Goal: Information Seeking & Learning: Learn about a topic

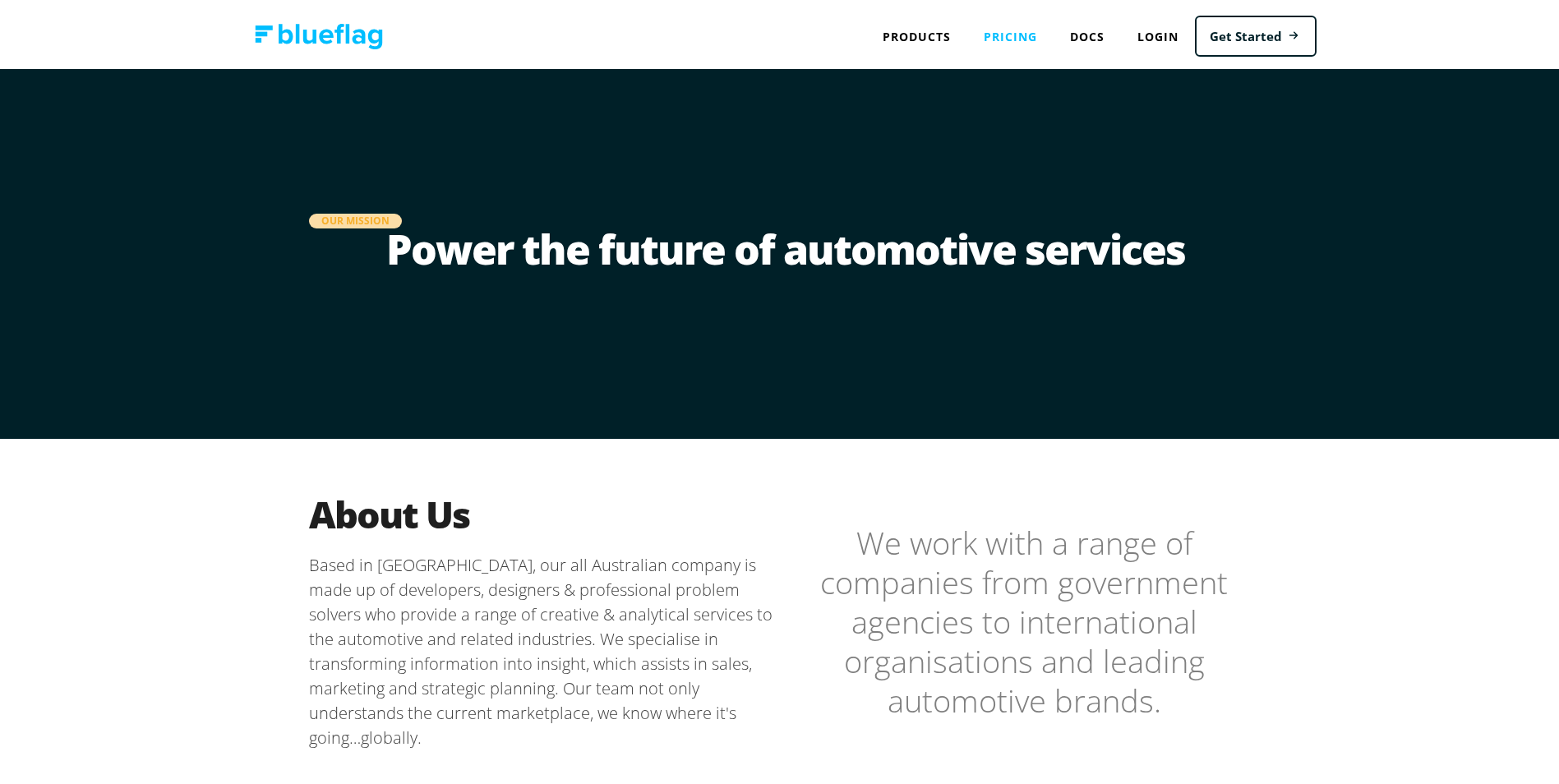
click at [1001, 33] on link "Pricing" at bounding box center [1010, 33] width 86 height 34
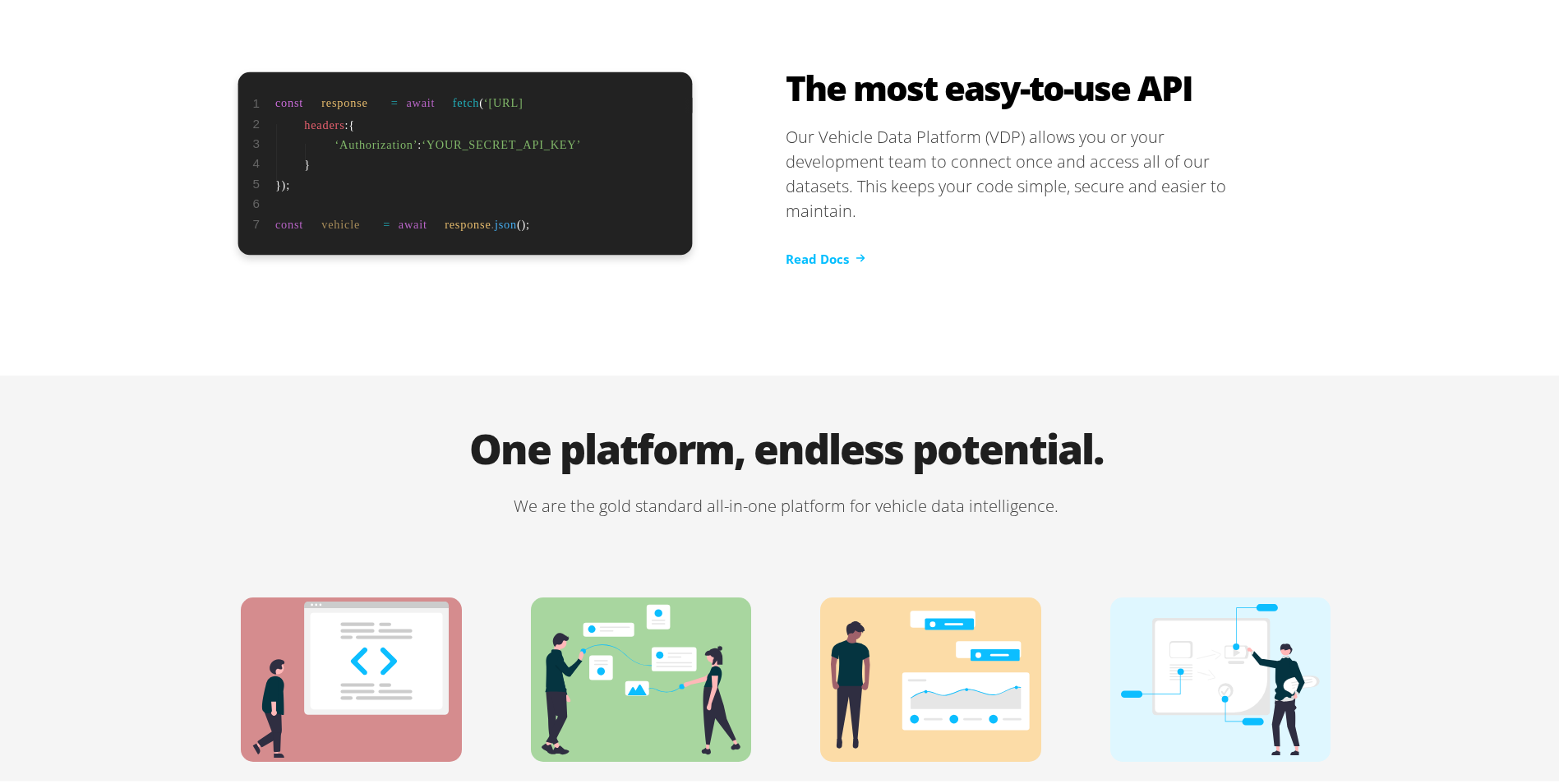
scroll to position [3325, 0]
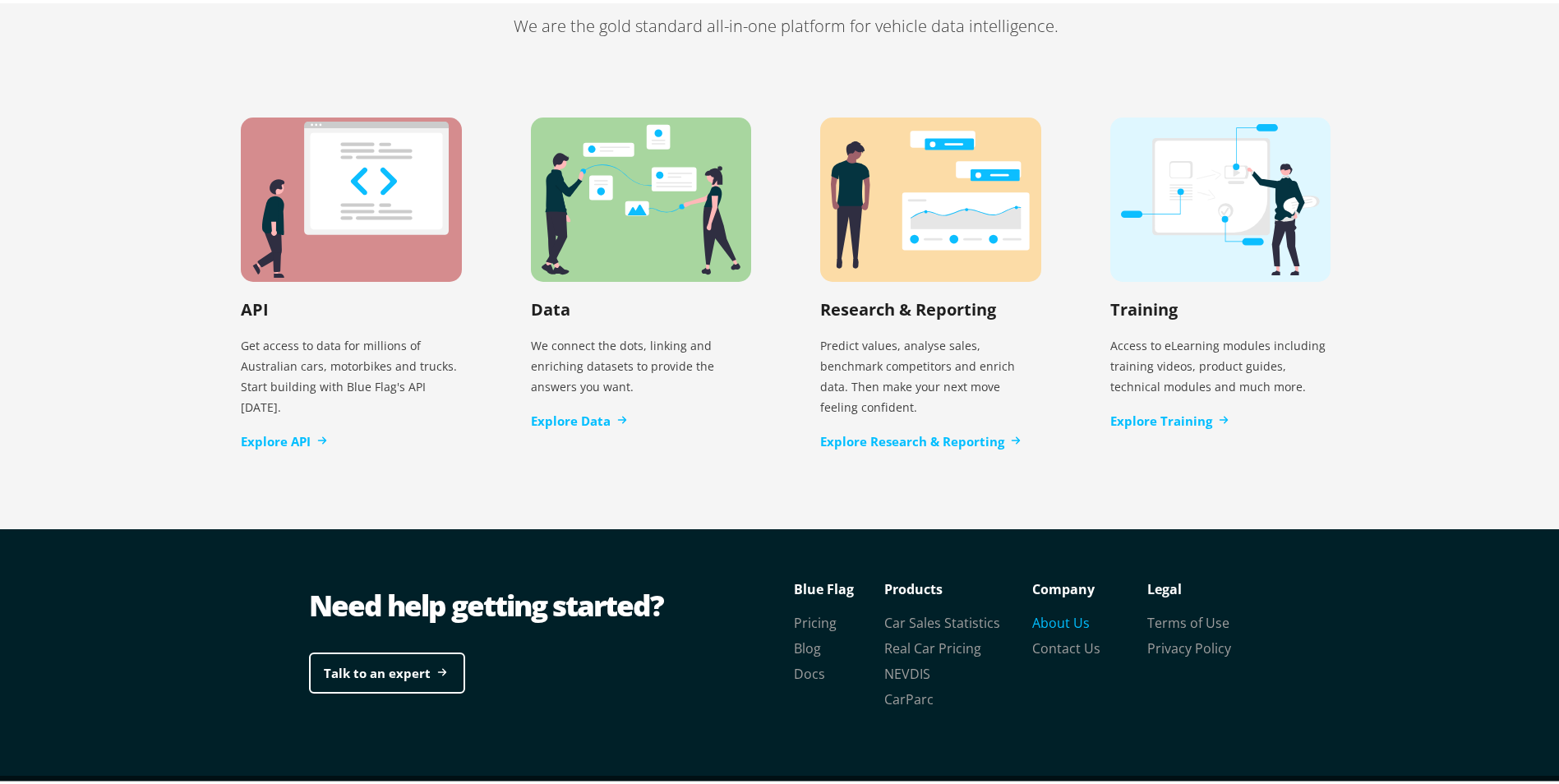
click at [1064, 610] on link "About Us" at bounding box center [1060, 619] width 57 height 18
